Goal: Task Accomplishment & Management: Use online tool/utility

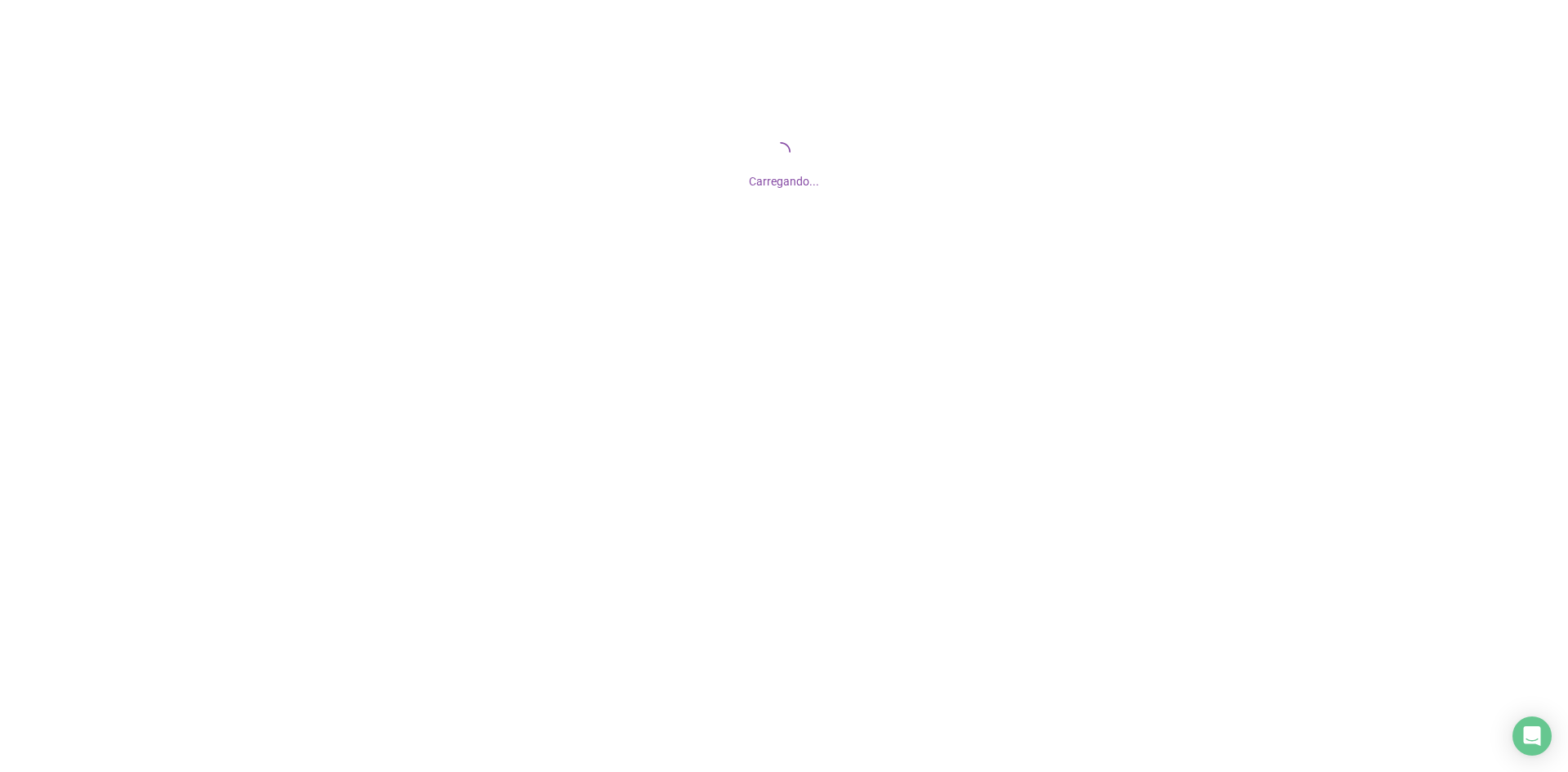
drag, startPoint x: 902, startPoint y: 208, endPoint x: 730, endPoint y: 206, distance: 172.0
click at [730, 206] on div "Carregando..." at bounding box center [784, 163] width 1568 height 326
click at [723, 206] on div "Carregando..." at bounding box center [784, 163] width 1568 height 326
drag, startPoint x: 713, startPoint y: 213, endPoint x: 679, endPoint y: 235, distance: 40.5
click at [679, 235] on div "Carregando..." at bounding box center [784, 163] width 1568 height 326
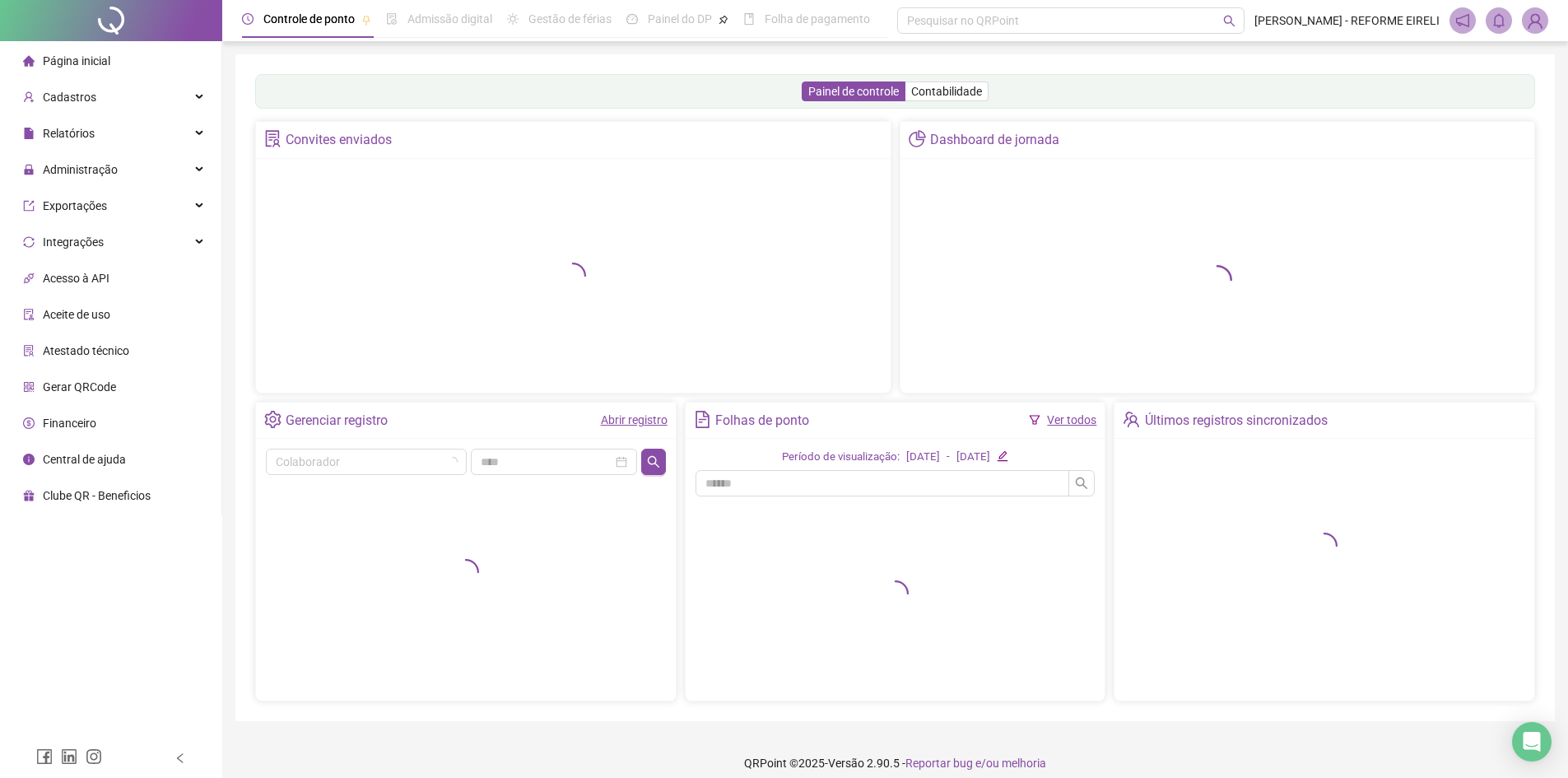
drag, startPoint x: 684, startPoint y: 235, endPoint x: 837, endPoint y: 204, distance: 156.1
click at [837, 204] on div at bounding box center [573, 275] width 615 height 214
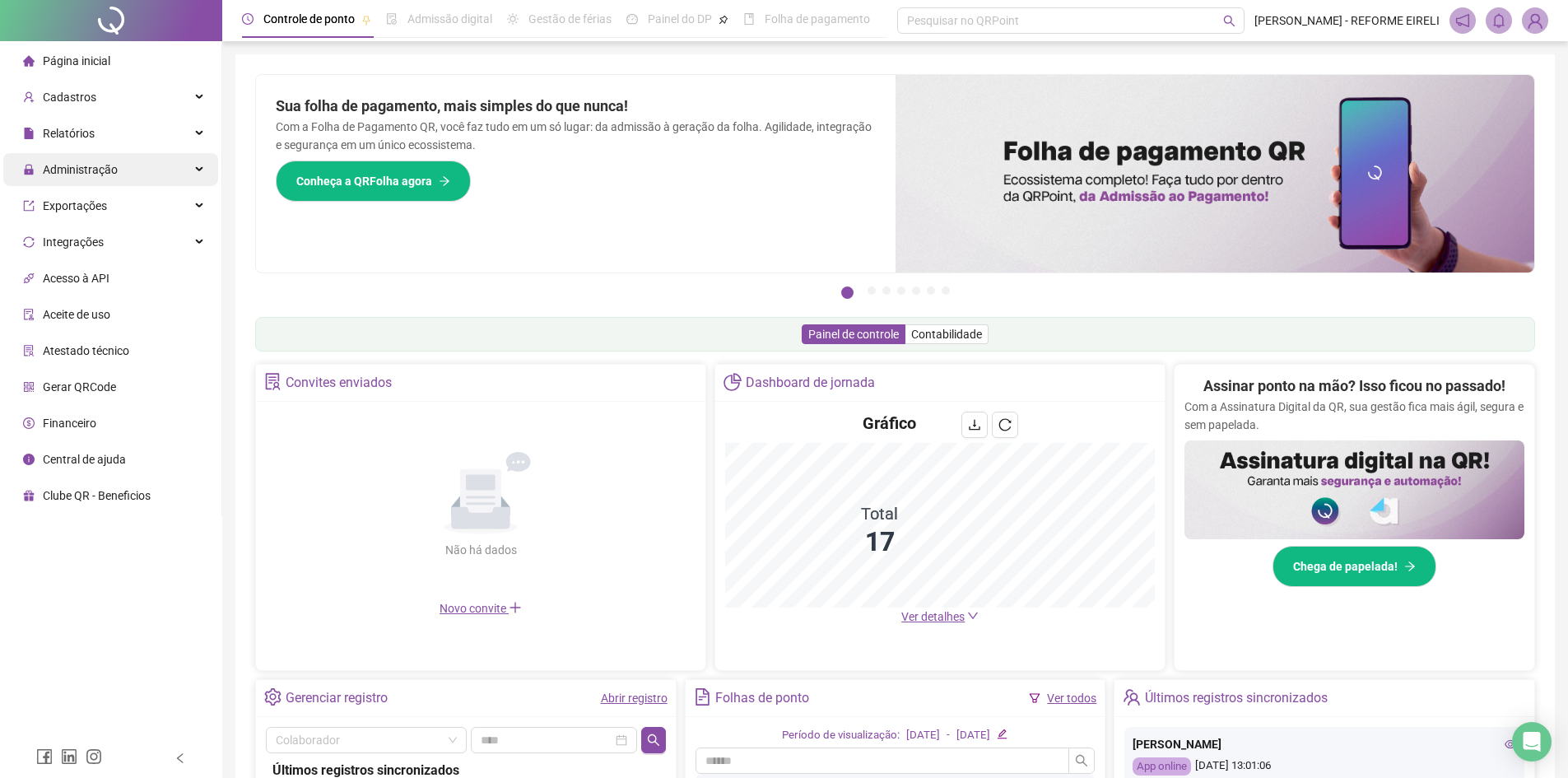
click at [107, 166] on span "Administração" at bounding box center [80, 169] width 75 height 13
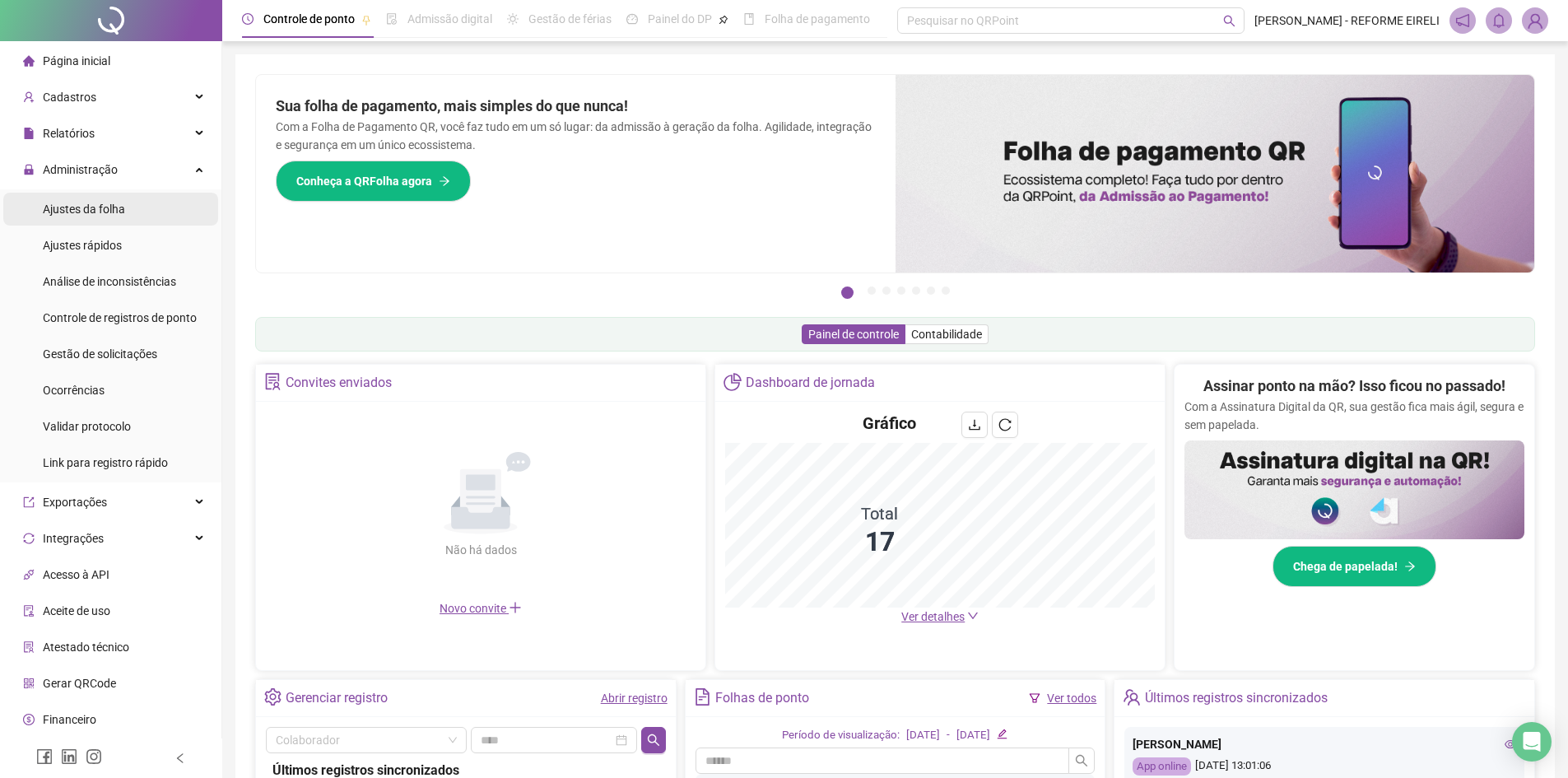
click at [155, 212] on li "Ajustes da folha" at bounding box center [110, 209] width 215 height 33
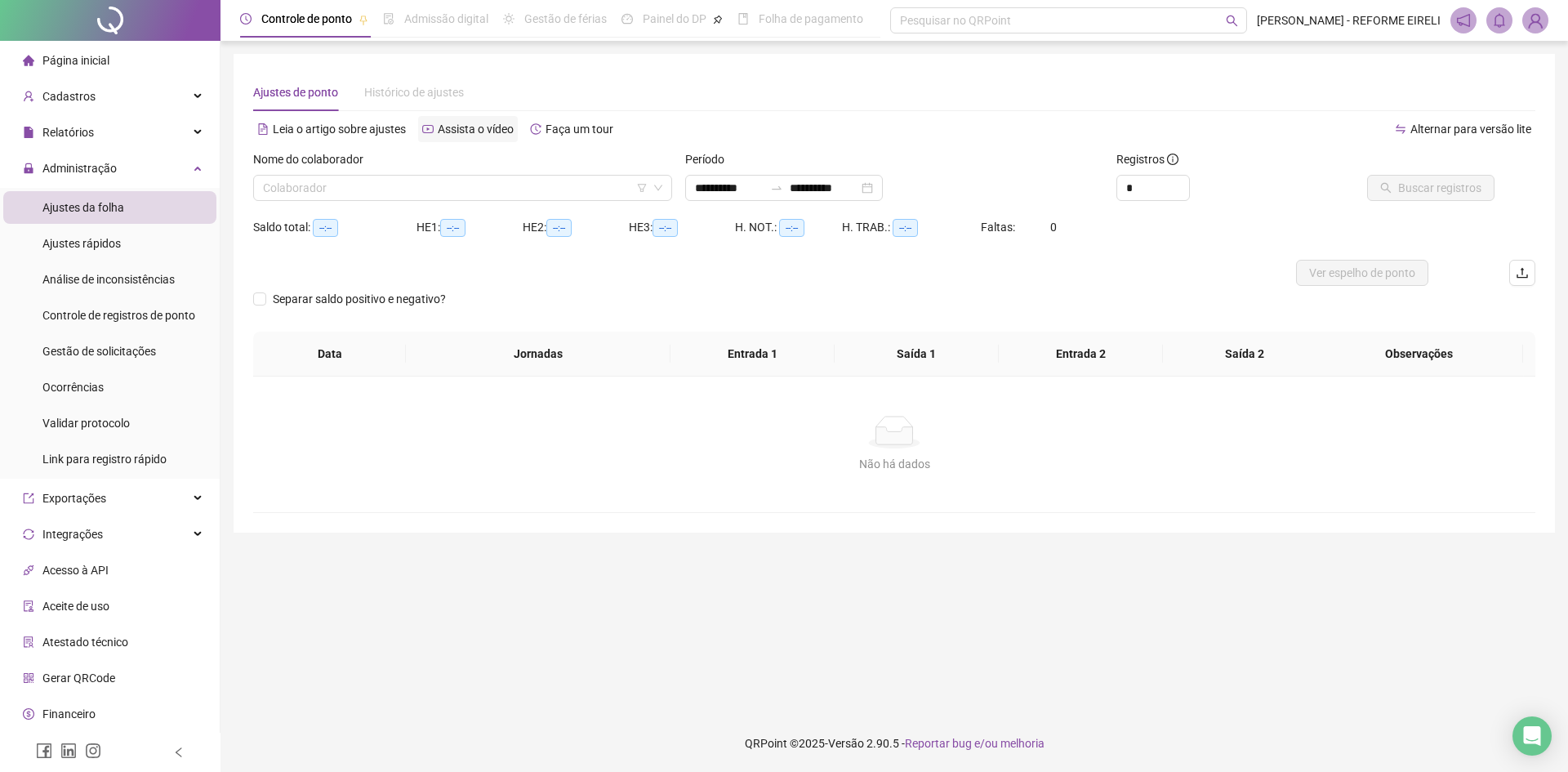
type input "**********"
click at [514, 185] on input "search" at bounding box center [454, 187] width 384 height 24
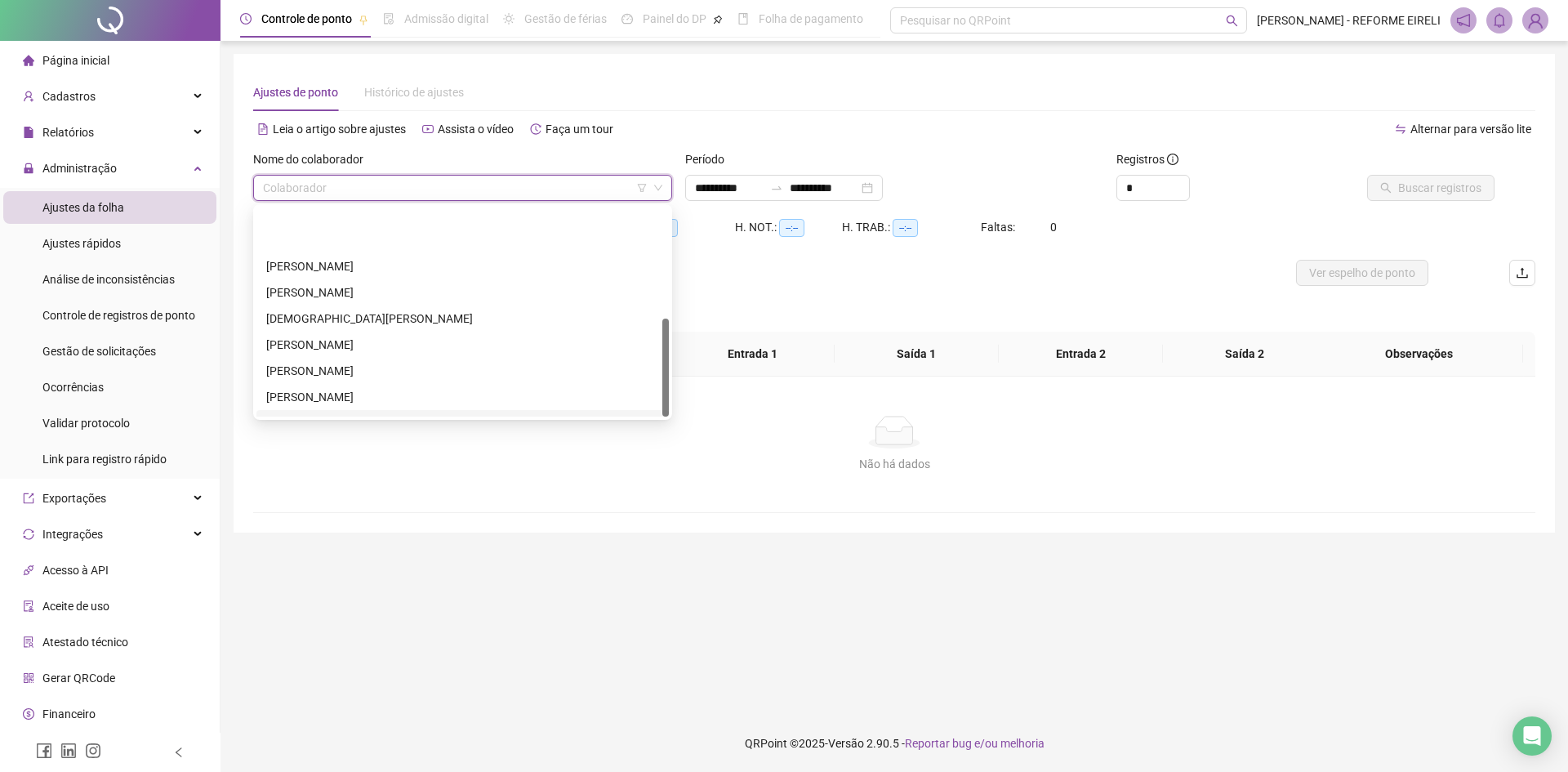
scroll to position [235, 0]
click at [837, 147] on div "Leia o artigo sobre ajustes Assista o vídeo Faça um tour" at bounding box center [573, 137] width 641 height 26
